Goal: Task Accomplishment & Management: Use online tool/utility

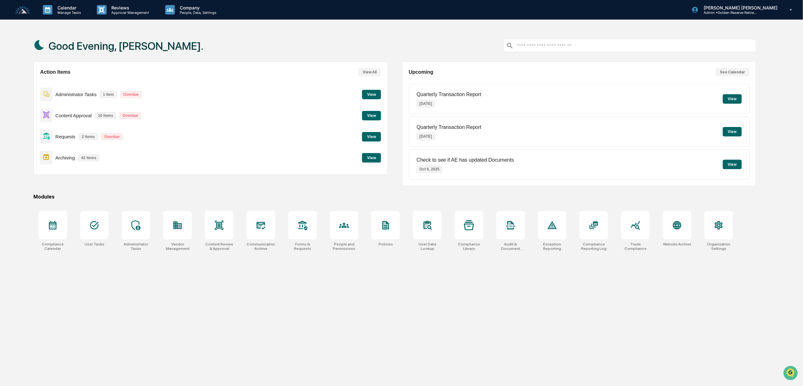
click at [373, 116] on button "View" at bounding box center [371, 115] width 19 height 9
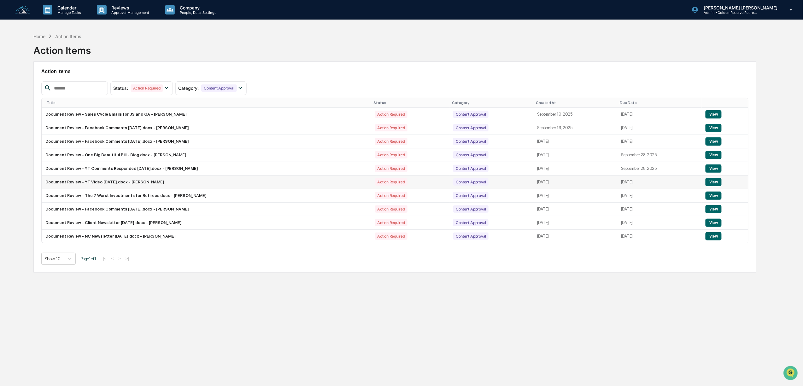
click at [716, 183] on button "View" at bounding box center [713, 182] width 16 height 8
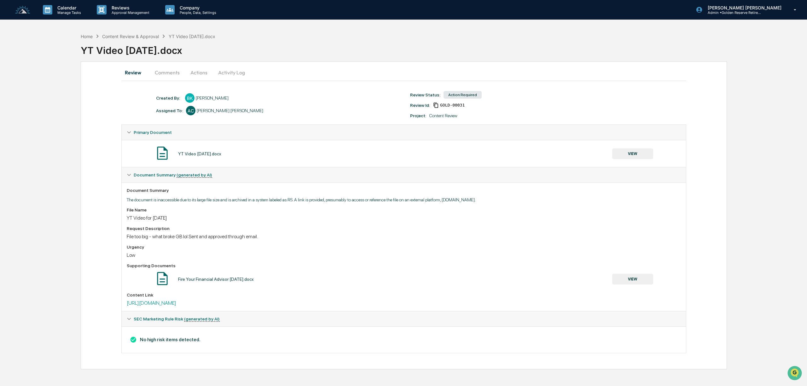
click at [198, 73] on button "Actions" at bounding box center [199, 72] width 28 height 15
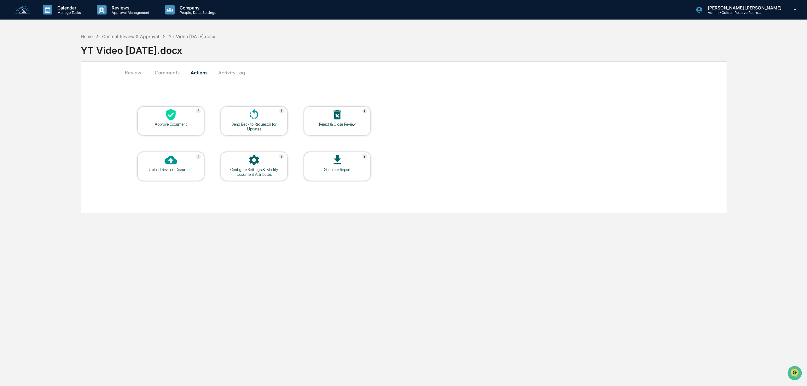
click at [181, 120] on div at bounding box center [170, 115] width 63 height 14
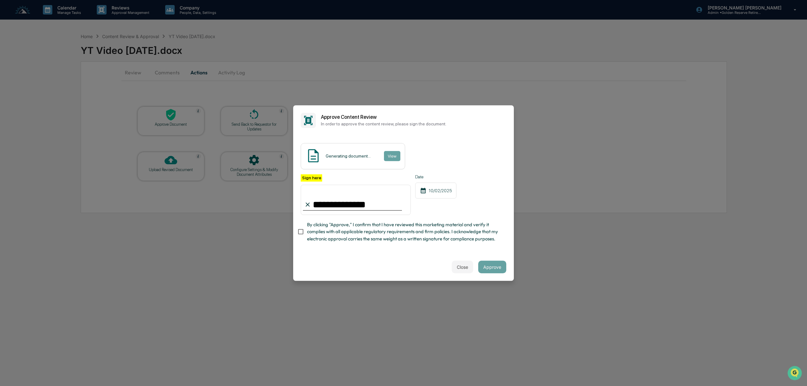
type input "**********"
drag, startPoint x: 399, startPoint y: 268, endPoint x: 448, endPoint y: 261, distance: 49.7
click at [399, 268] on div "Close Approve" at bounding box center [403, 267] width 221 height 28
